Goal: Task Accomplishment & Management: Manage account settings

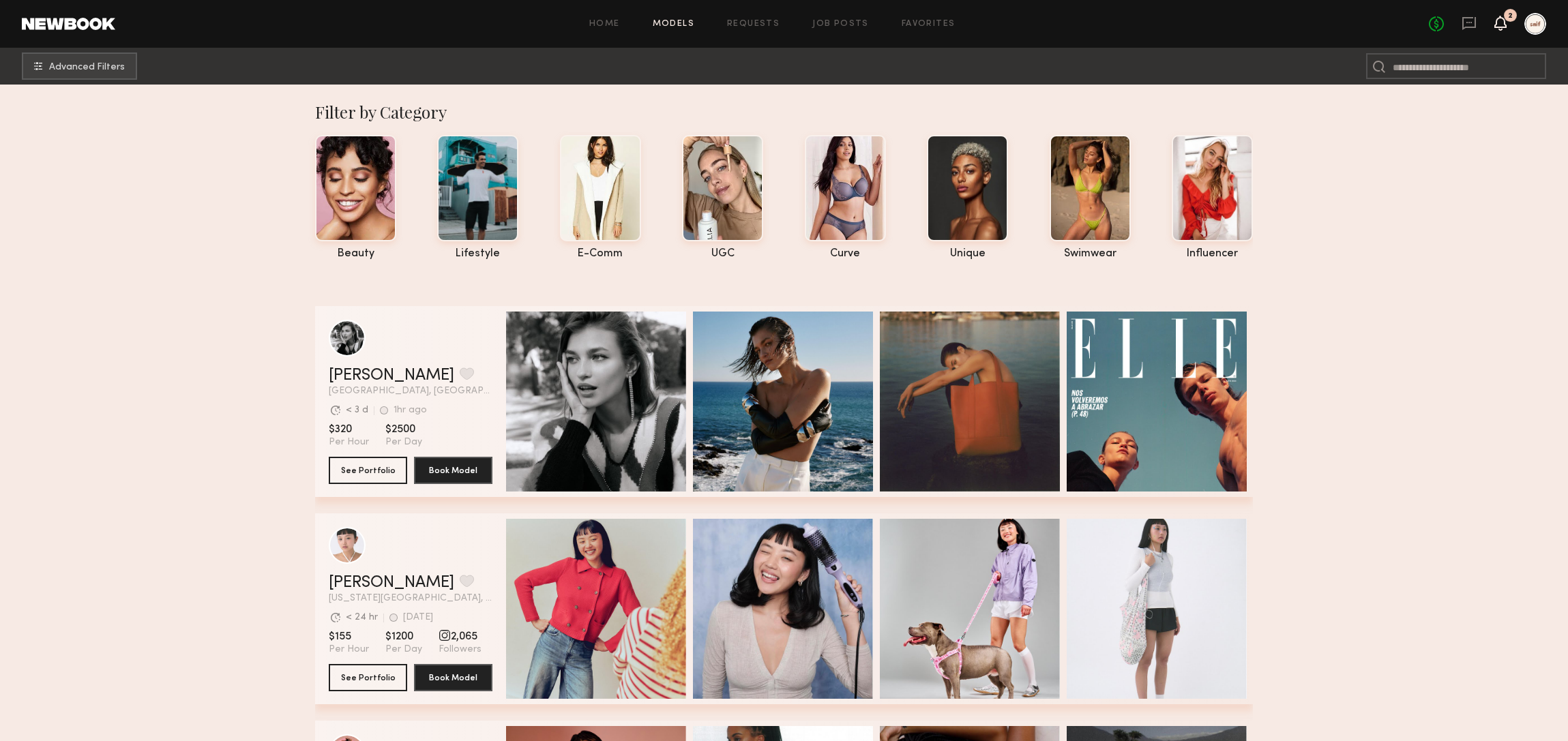
click at [1497, 29] on icon at bounding box center [1500, 23] width 12 height 15
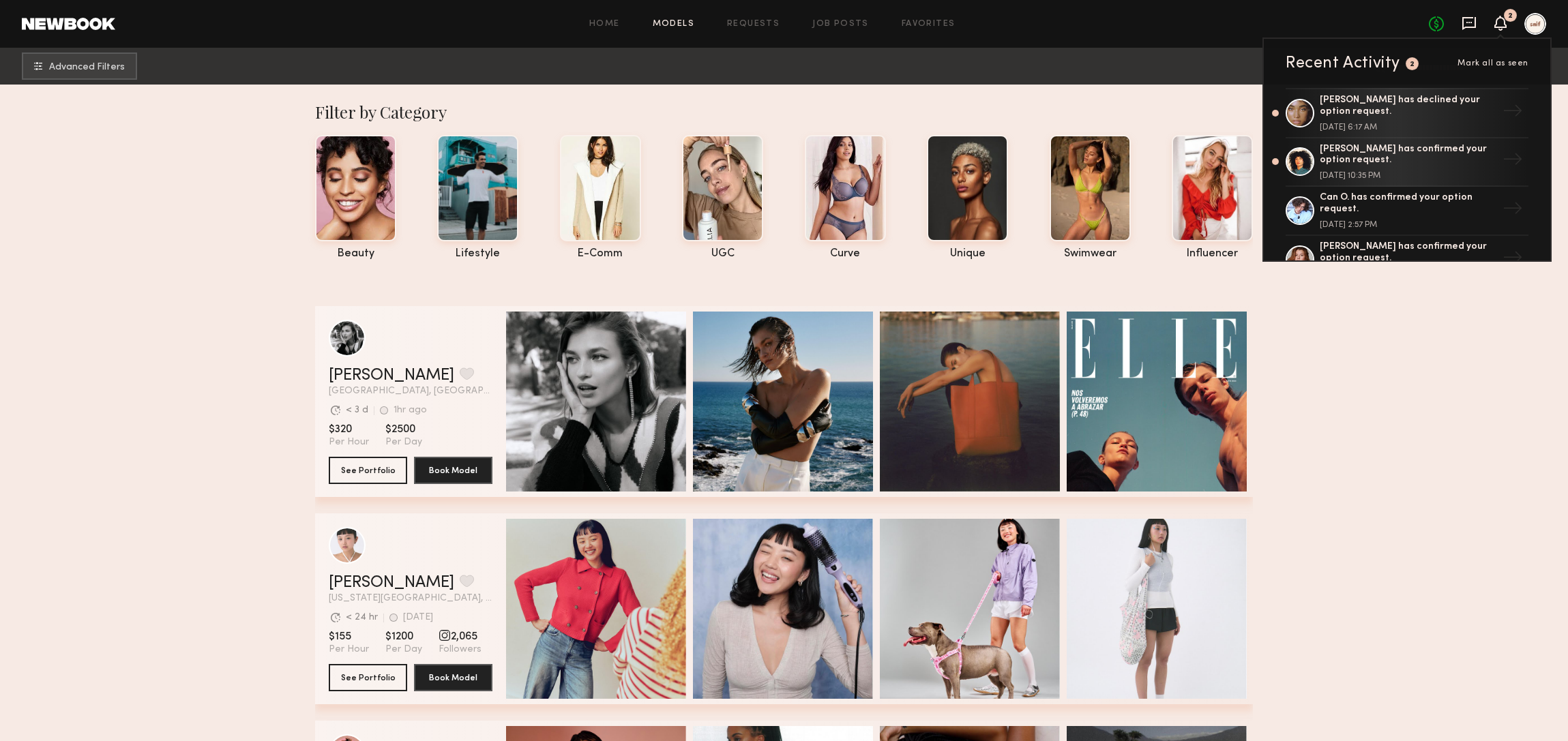
click at [1471, 20] on icon at bounding box center [1469, 23] width 15 height 15
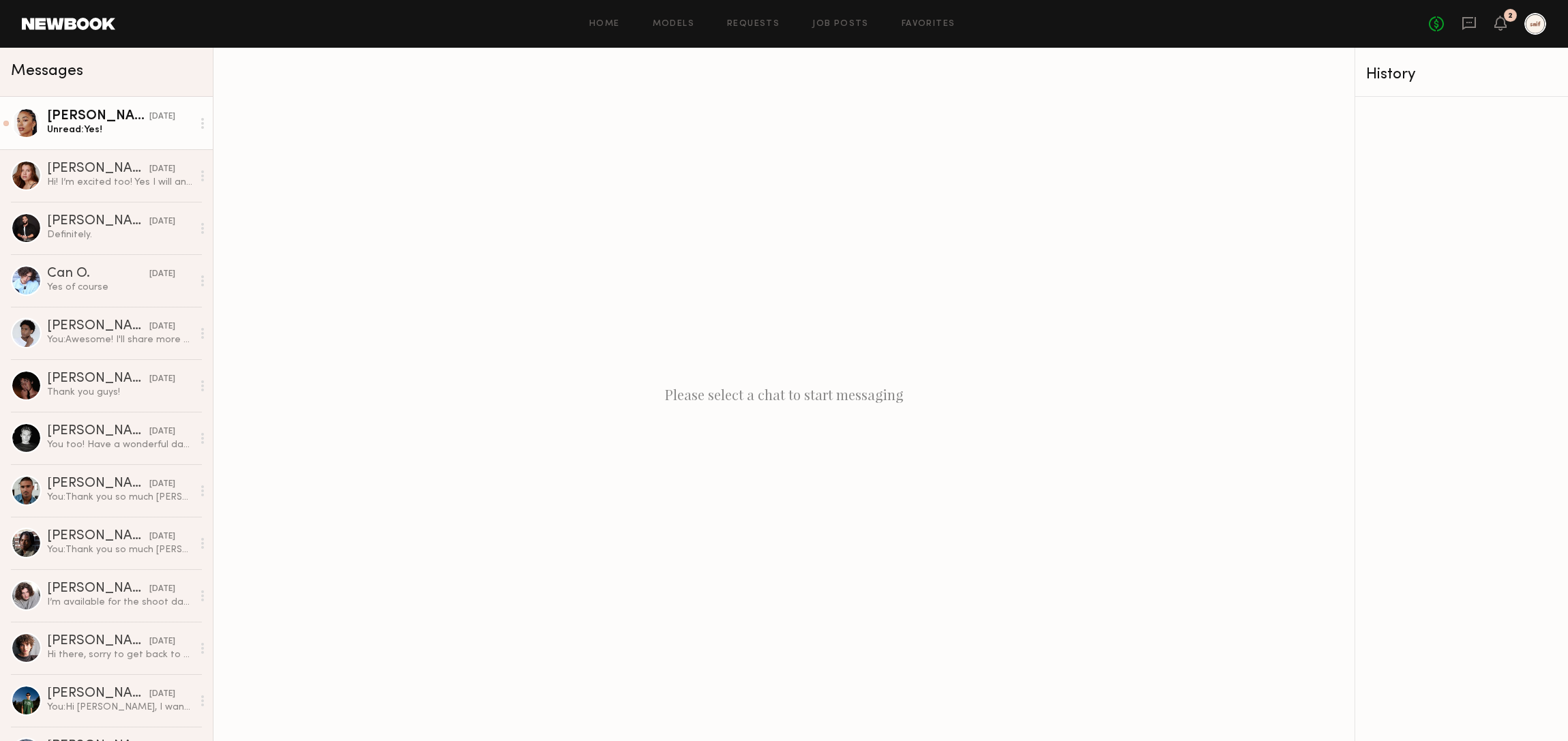
click at [151, 138] on link "[PERSON_NAME] [DATE] Unread: Yes!" at bounding box center [106, 123] width 213 height 53
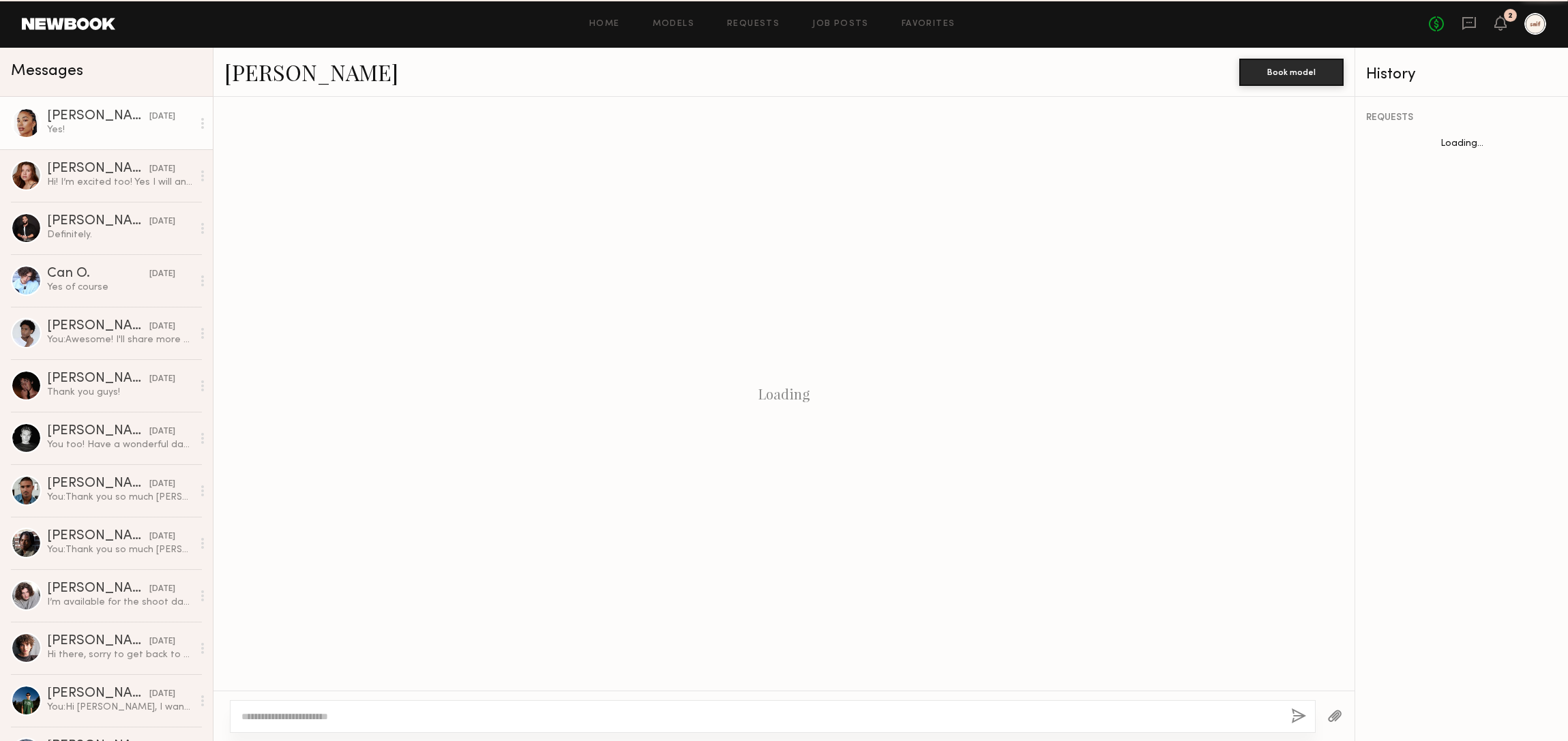
scroll to position [490, 0]
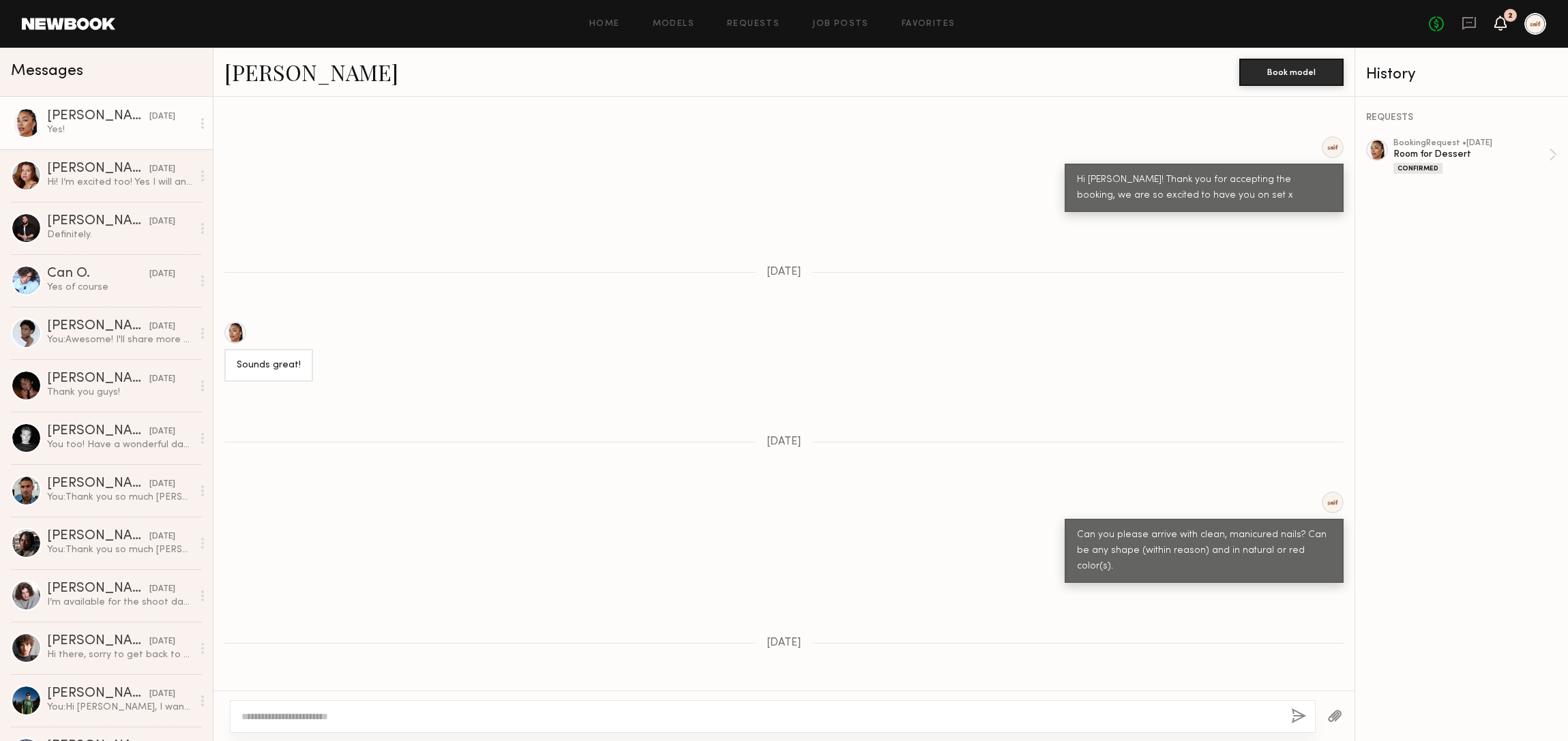
click at [1506, 22] on icon at bounding box center [1500, 23] width 12 height 15
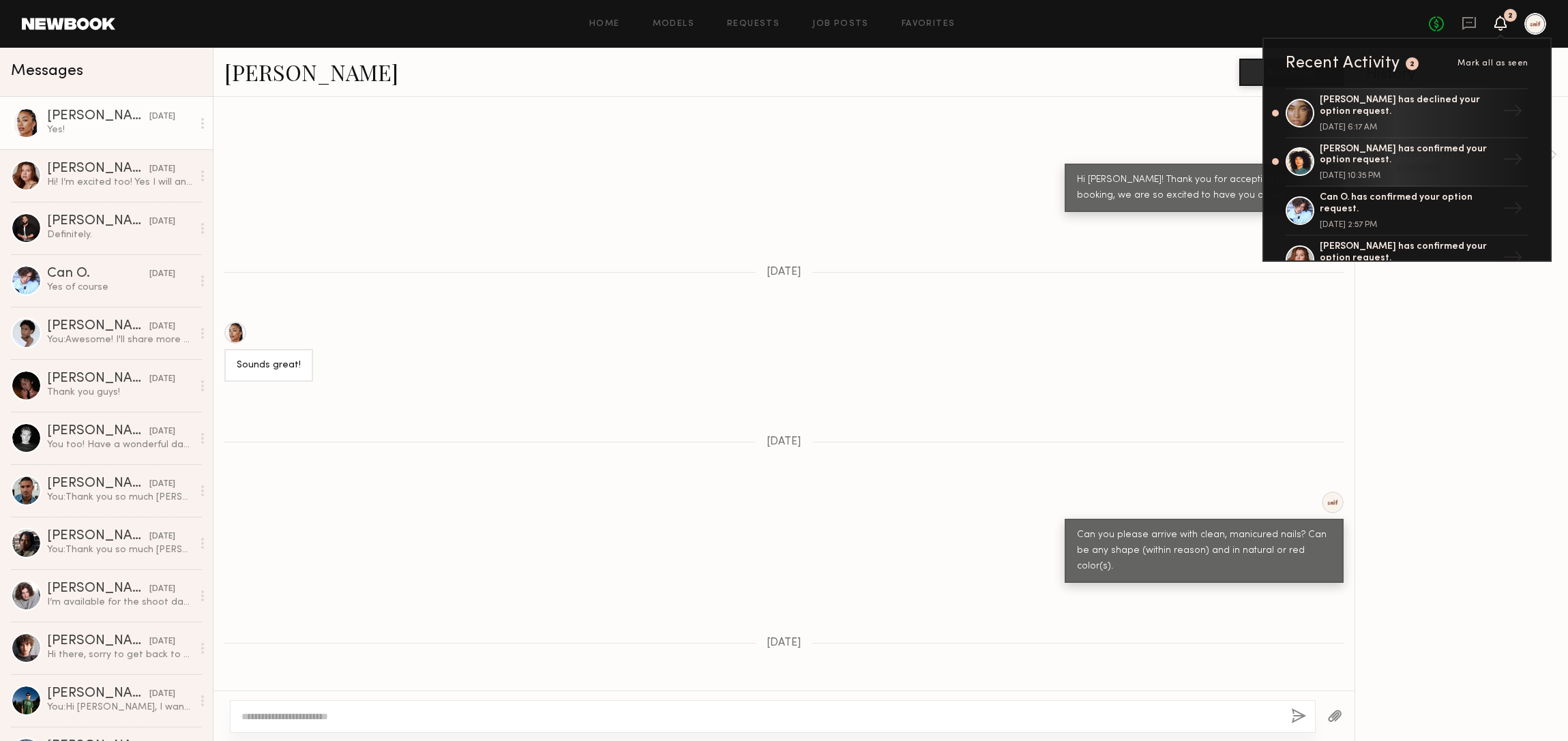
click at [1488, 62] on span "Mark all as seen" at bounding box center [1493, 63] width 71 height 8
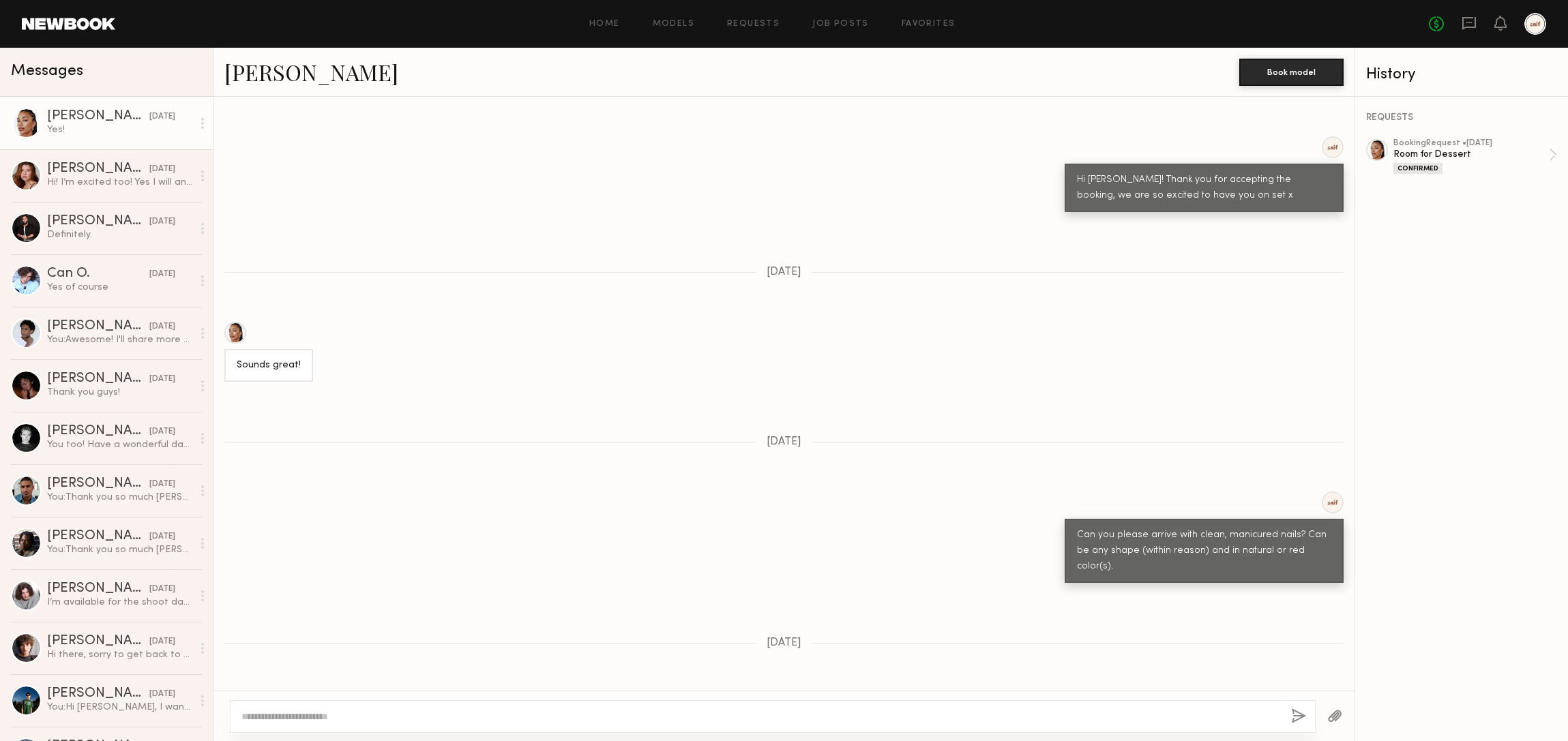
click at [765, 17] on div "Home Models Requests Job Posts Favorites Sign Out No fees up to $5,000" at bounding box center [831, 23] width 1431 height 22
click at [761, 24] on link "Requests" at bounding box center [753, 24] width 53 height 9
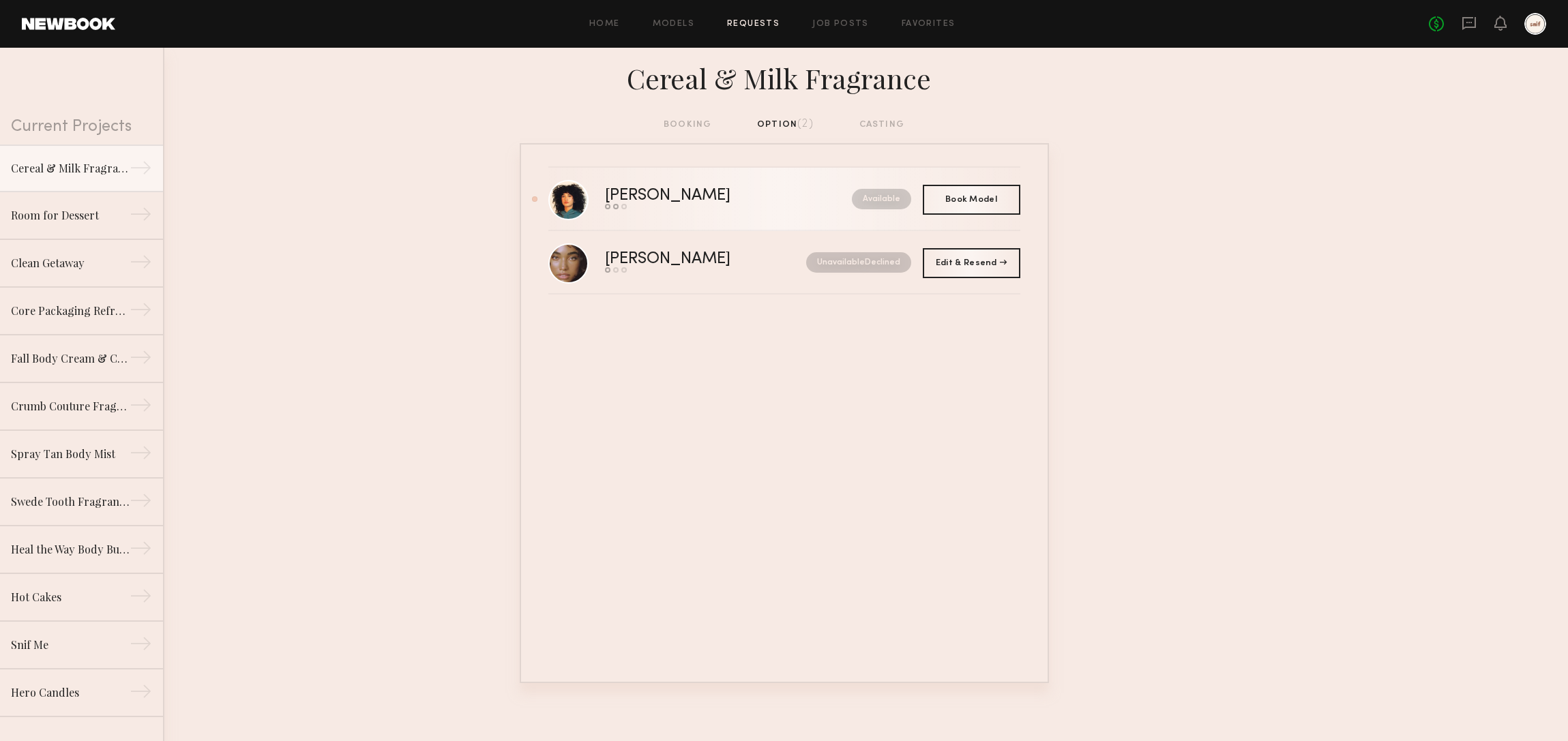
click at [629, 195] on div "[PERSON_NAME]" at bounding box center [698, 195] width 186 height 16
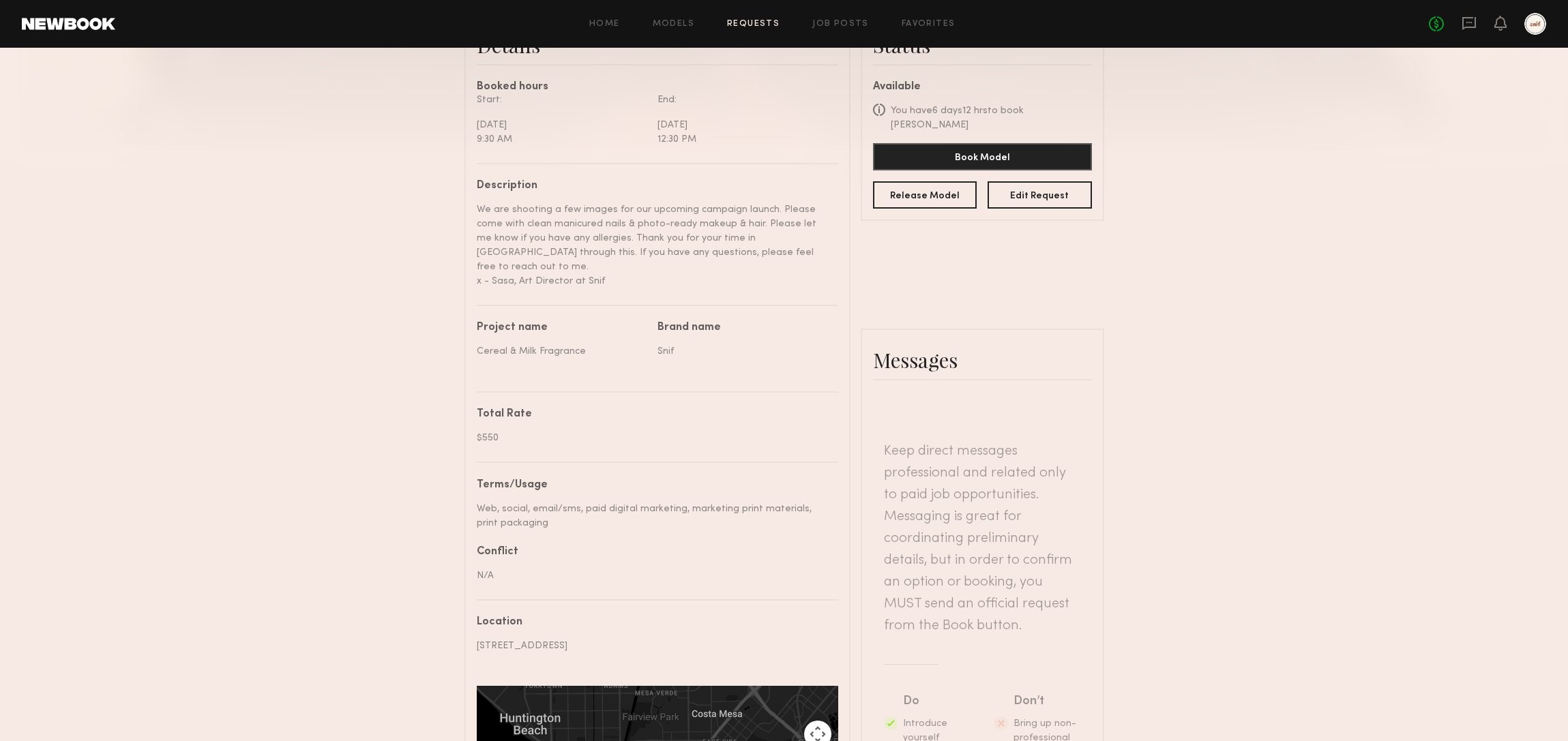
scroll to position [385, 0]
